Goal: Transaction & Acquisition: Book appointment/travel/reservation

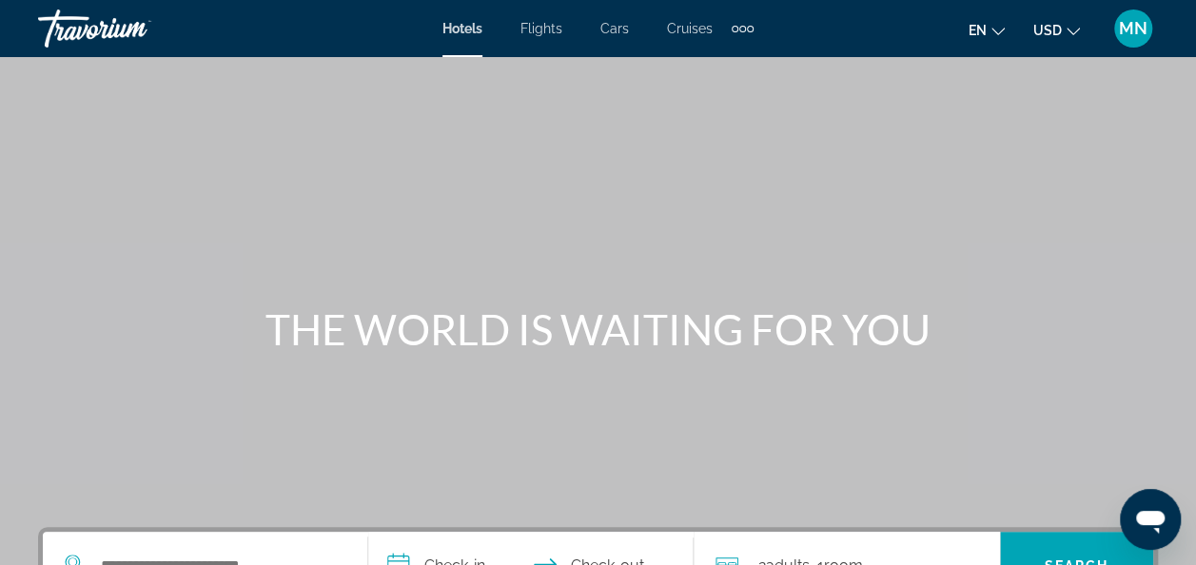
click at [1132, 35] on span "MN" at bounding box center [1133, 28] width 29 height 19
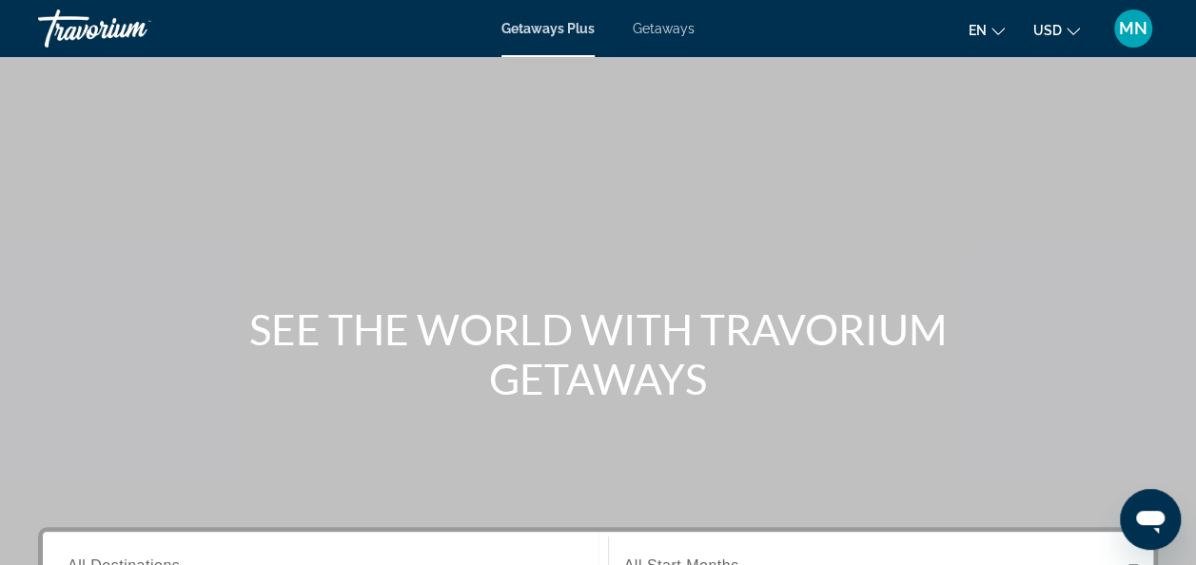
scroll to position [95, 0]
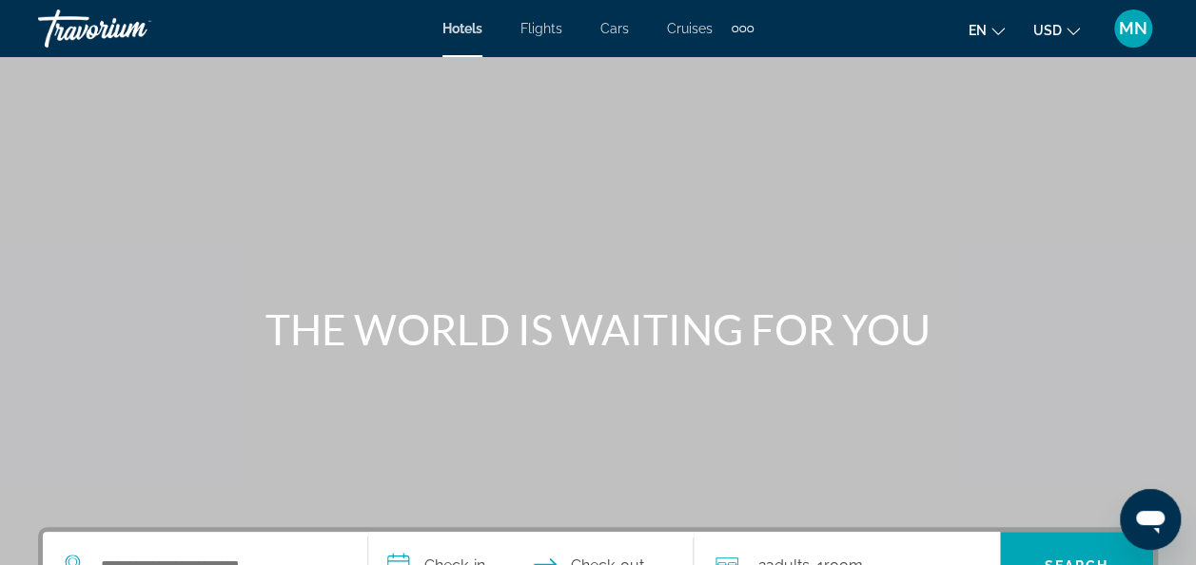
click at [742, 29] on div "Extra navigation items" at bounding box center [742, 29] width 7 height 7
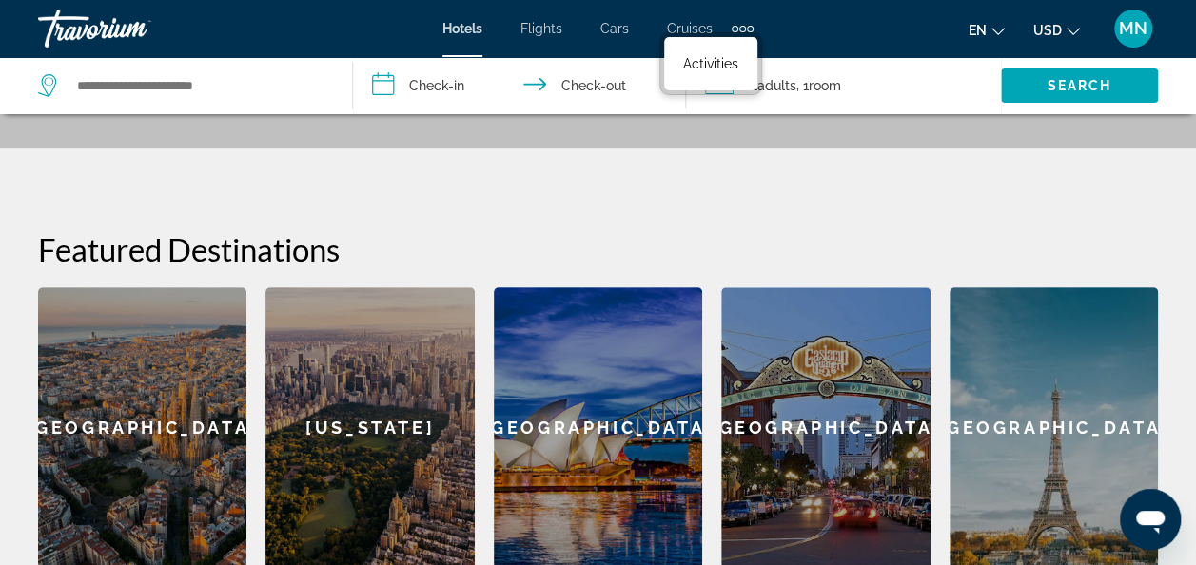
scroll to position [571, 0]
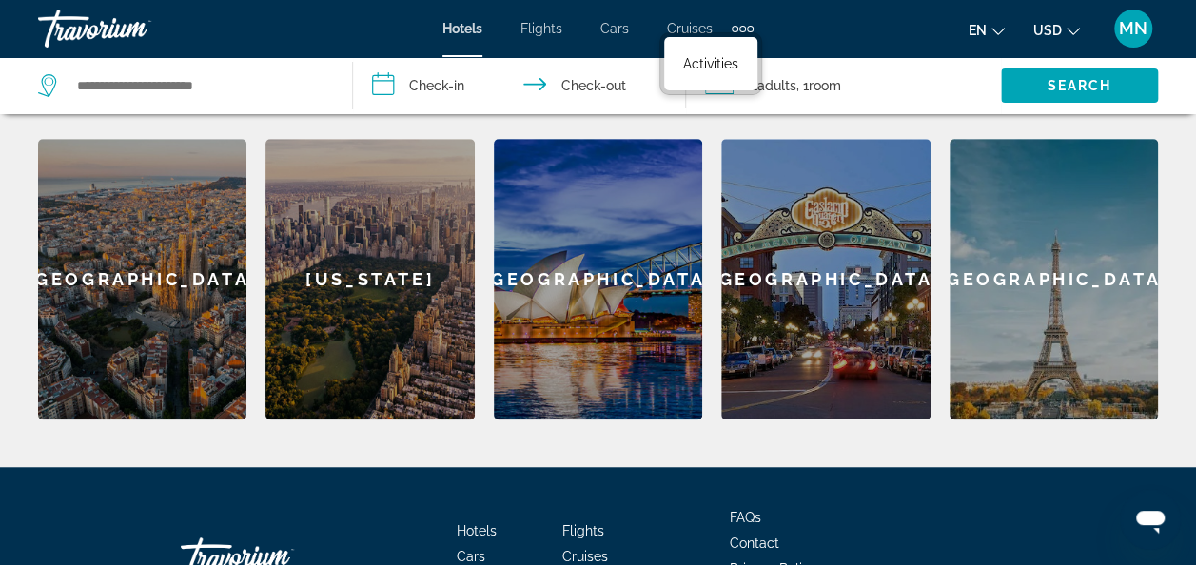
click at [152, 296] on div "[GEOGRAPHIC_DATA]" at bounding box center [142, 279] width 208 height 281
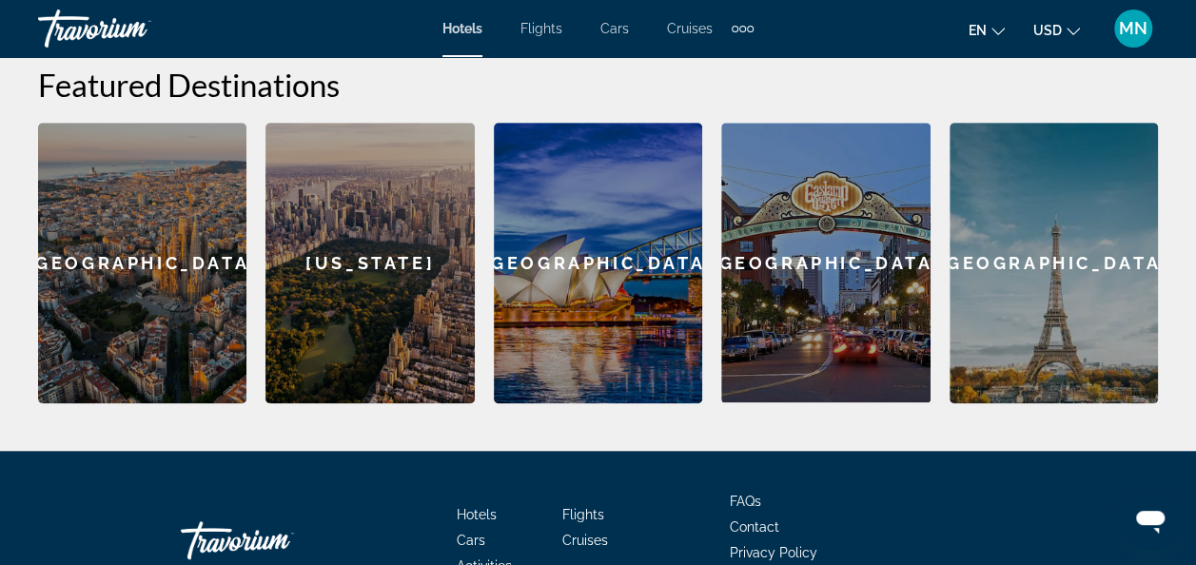
scroll to position [704, 0]
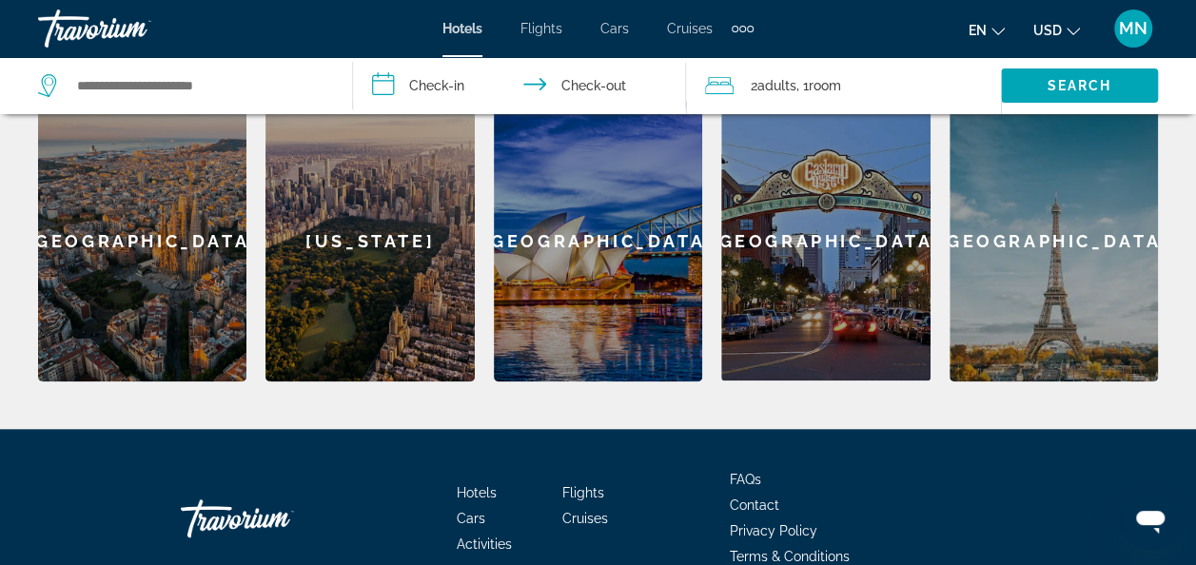
scroll to position [228, 0]
